Goal: Task Accomplishment & Management: Use online tool/utility

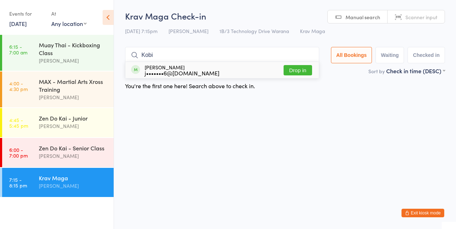
type input "Kobi"
click at [304, 73] on button "Drop in" at bounding box center [297, 70] width 28 height 10
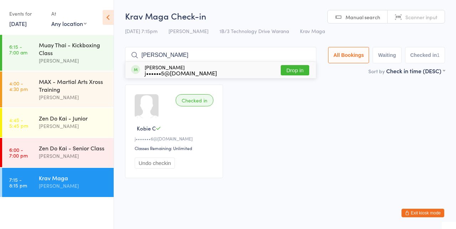
click at [361, 118] on div "Checked in Kobie C j•••••••6@[DOMAIN_NAME] Classes Remaining: Unlimited Undo ch…" at bounding box center [285, 131] width 332 height 106
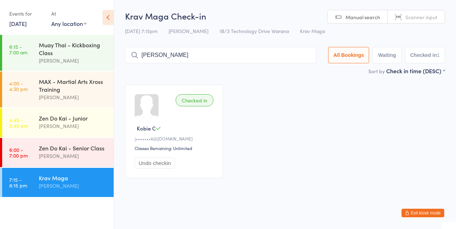
click at [235, 58] on input "[PERSON_NAME]" at bounding box center [220, 55] width 191 height 16
type input "J"
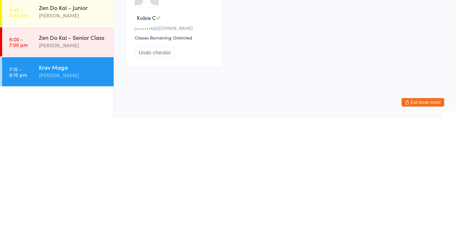
click at [47, 181] on div "Krav Maga" at bounding box center [73, 178] width 69 height 8
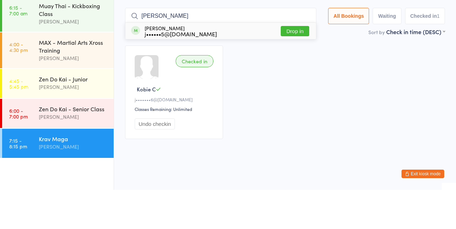
type input "[PERSON_NAME]"
click at [303, 70] on button "Drop in" at bounding box center [294, 70] width 28 height 10
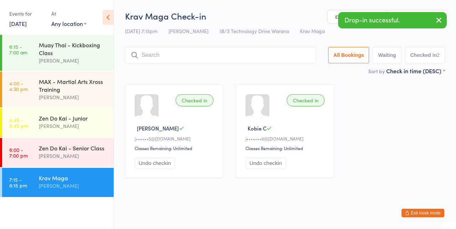
click at [182, 52] on input "search" at bounding box center [220, 55] width 191 height 16
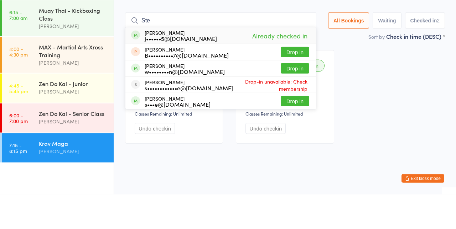
type input "Ste"
click at [379, 138] on div "Checked in [PERSON_NAME] S j••••••5@[DOMAIN_NAME] Classes Remaining: Unlimited …" at bounding box center [285, 131] width 332 height 106
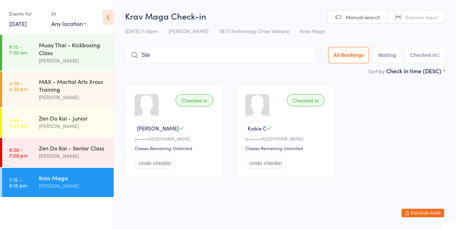
click at [52, 184] on div "[PERSON_NAME]" at bounding box center [73, 186] width 69 height 8
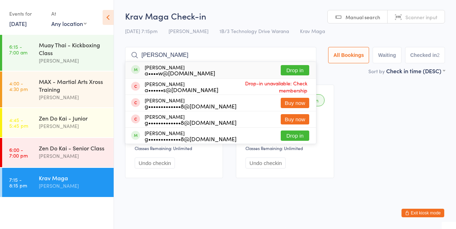
type input "[PERSON_NAME]"
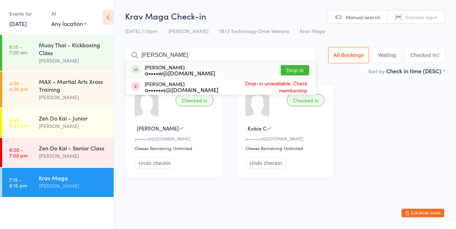
click at [301, 72] on button "Drop in" at bounding box center [294, 70] width 28 height 10
